Goal: Information Seeking & Learning: Check status

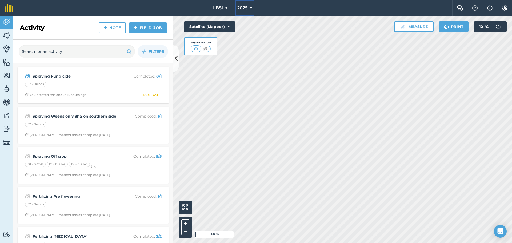
click at [251, 7] on icon at bounding box center [251, 8] width 3 height 6
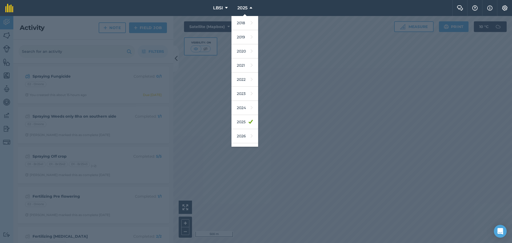
click at [281, 120] on div at bounding box center [256, 129] width 512 height 227
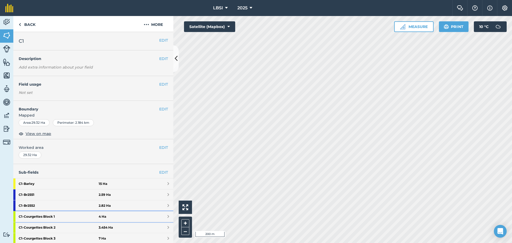
click at [62, 214] on strong "C1 - Courgettes Block 1" at bounding box center [59, 216] width 80 height 11
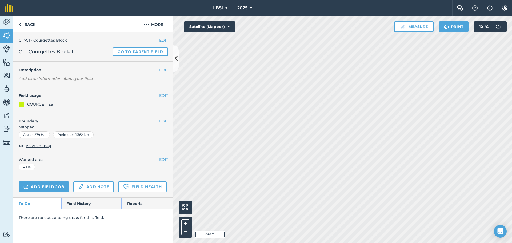
click at [83, 202] on link "Field History" at bounding box center [91, 204] width 61 height 12
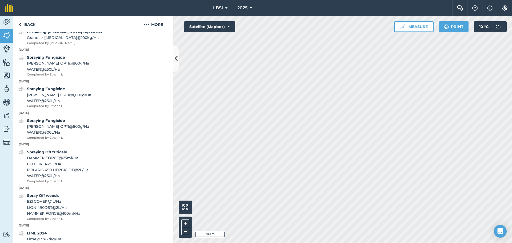
scroll to position [164, 0]
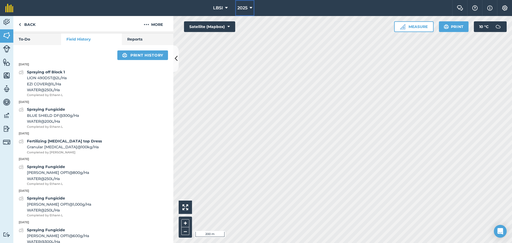
click at [252, 8] on icon at bounding box center [251, 8] width 3 height 6
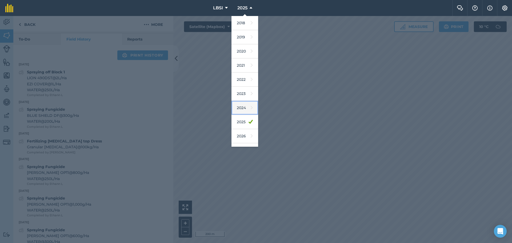
click at [241, 109] on link "2024" at bounding box center [244, 108] width 27 height 14
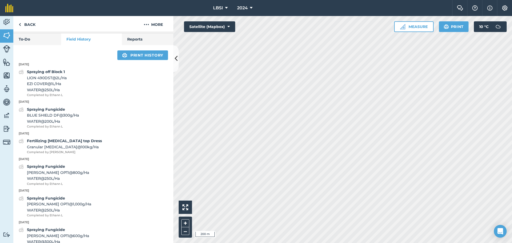
scroll to position [102, 0]
